Goal: Navigation & Orientation: Find specific page/section

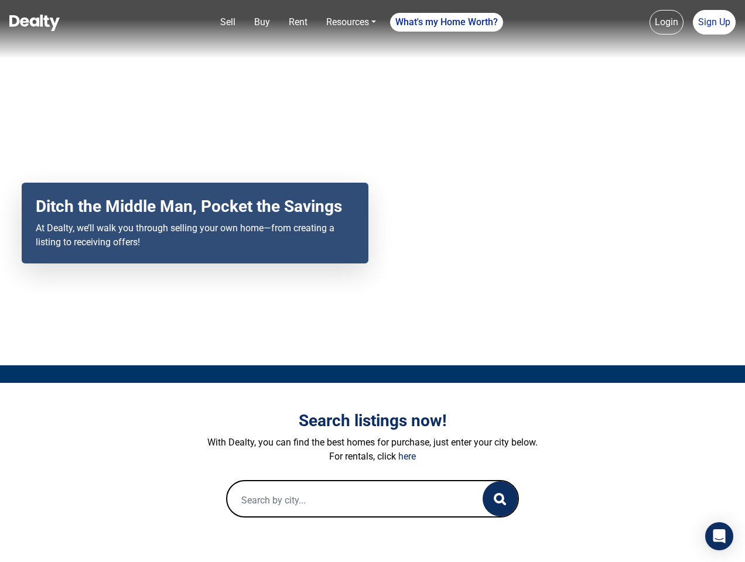
click at [373, 281] on div "Your browser does not support the video tag. Ditch the Middle Man, Pocket the S…" at bounding box center [372, 183] width 745 height 366
click at [228, 22] on link "Sell" at bounding box center [228, 22] width 25 height 23
click at [262, 22] on link "Buy" at bounding box center [262, 22] width 25 height 23
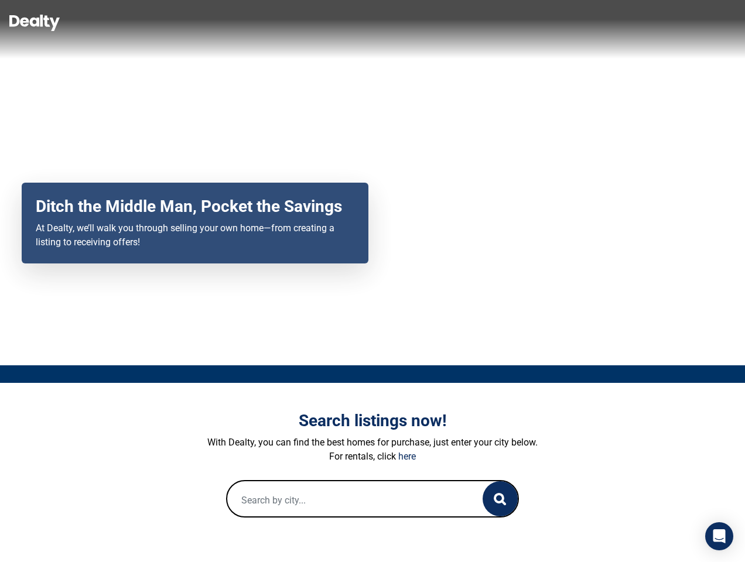
click at [298, 22] on link "Rent" at bounding box center [298, 22] width 28 height 23
click at [351, 22] on link "Resources" at bounding box center [351, 22] width 59 height 23
click at [447, 22] on link "What's my Home Worth?" at bounding box center [446, 22] width 113 height 19
click at [667, 22] on link "Login" at bounding box center [667, 22] width 34 height 25
click at [714, 22] on link "Sign Up" at bounding box center [714, 22] width 43 height 25
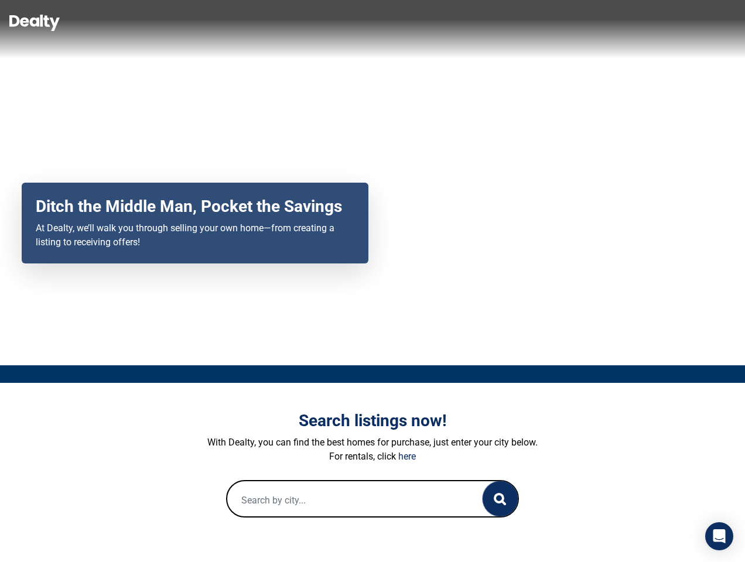
click at [500, 499] on icon "button" at bounding box center [500, 499] width 12 height 12
click at [719, 537] on icon "Open Intercom Messenger" at bounding box center [720, 537] width 12 height 14
